Goal: Entertainment & Leisure: Consume media (video, audio)

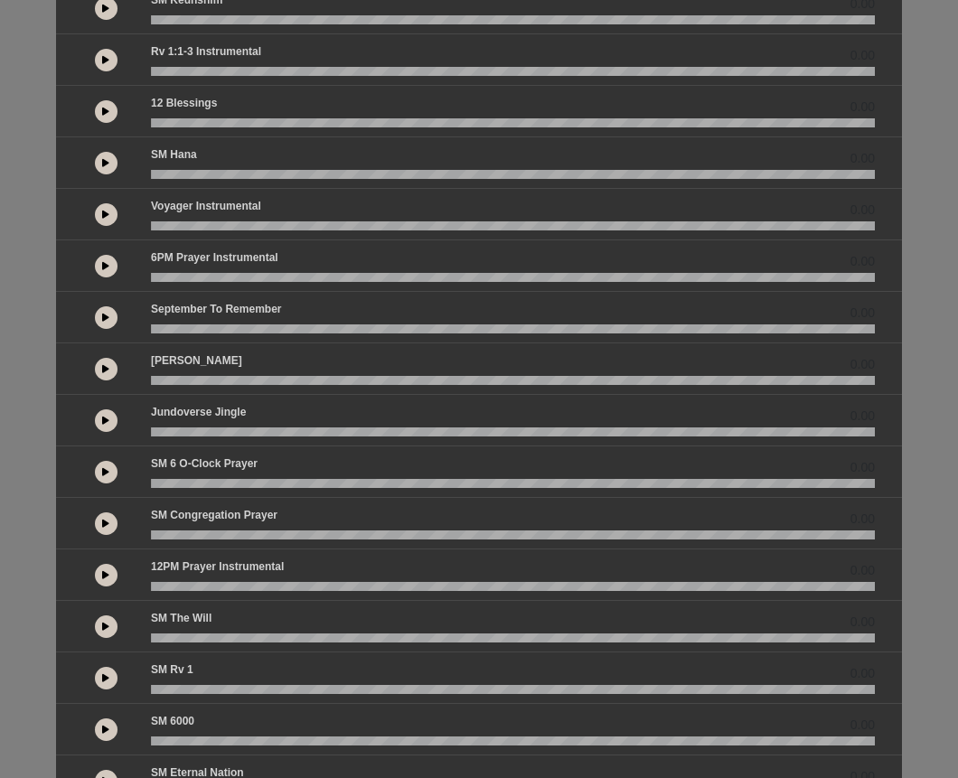
scroll to position [109, 0]
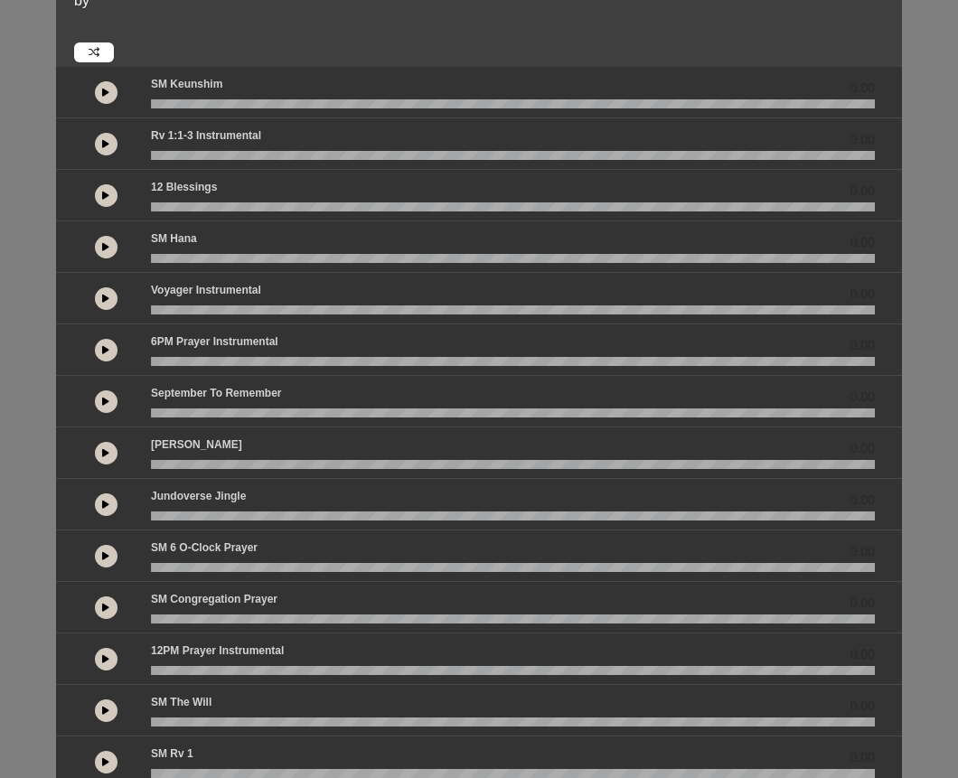
click at [114, 240] on button at bounding box center [106, 247] width 23 height 23
click at [115, 240] on button at bounding box center [106, 247] width 23 height 23
click at [110, 96] on button at bounding box center [106, 92] width 23 height 23
click at [165, 104] on wave at bounding box center [513, 103] width 724 height 9
click at [108, 86] on button at bounding box center [106, 92] width 23 height 23
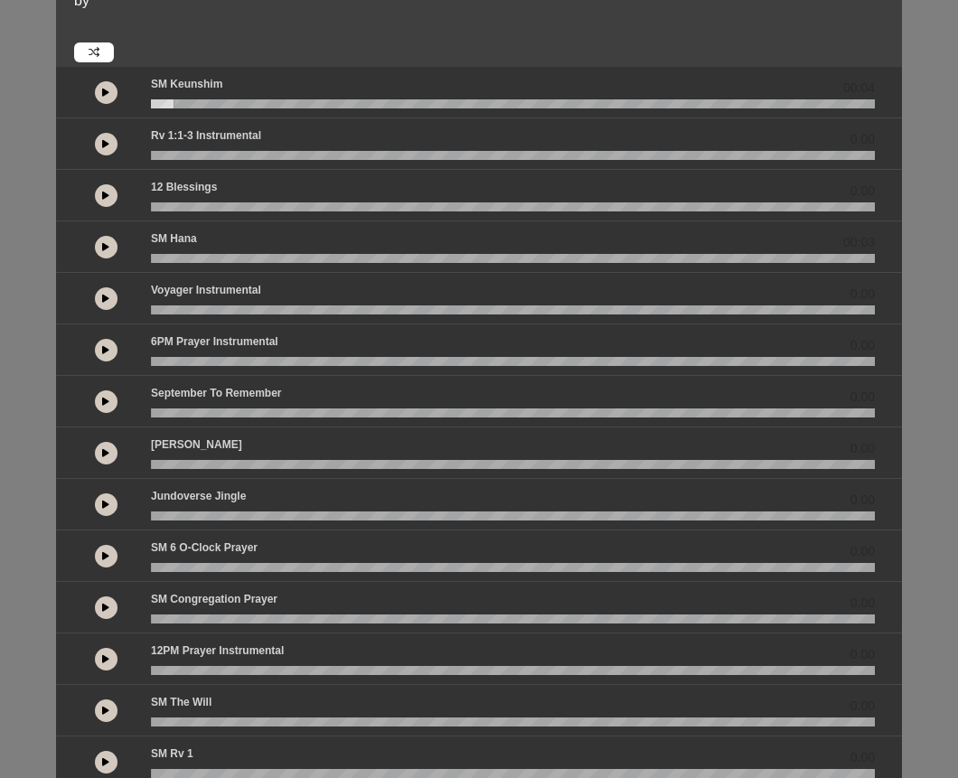
click at [117, 447] on div at bounding box center [106, 453] width 23 height 23
click at [180, 463] on wave at bounding box center [513, 464] width 724 height 9
drag, startPoint x: 175, startPoint y: 465, endPoint x: 198, endPoint y: 465, distance: 22.6
click at [198, 465] on wave at bounding box center [513, 464] width 724 height 9
click at [175, 514] on wave at bounding box center [513, 516] width 724 height 9
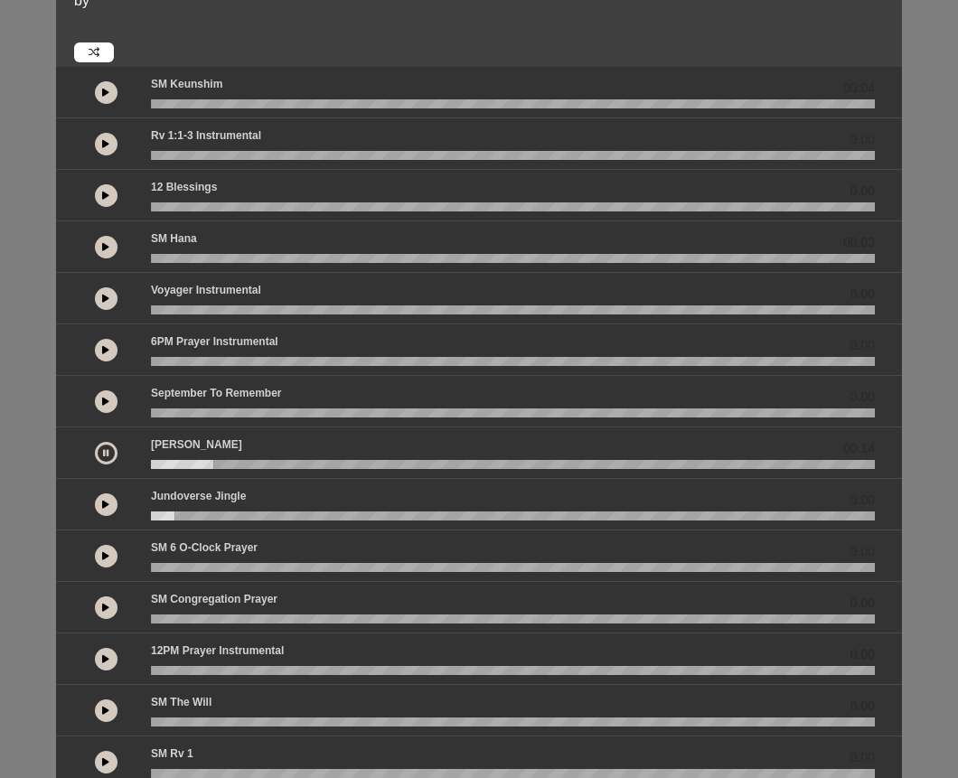
click at [103, 445] on button at bounding box center [106, 453] width 23 height 23
click at [105, 502] on icon at bounding box center [105, 504] width 7 height 9
drag, startPoint x: 163, startPoint y: 516, endPoint x: 178, endPoint y: 516, distance: 15.4
click at [178, 516] on wave at bounding box center [513, 516] width 724 height 9
click at [112, 500] on button at bounding box center [106, 505] width 23 height 23
